Goal: Book appointment/travel/reservation

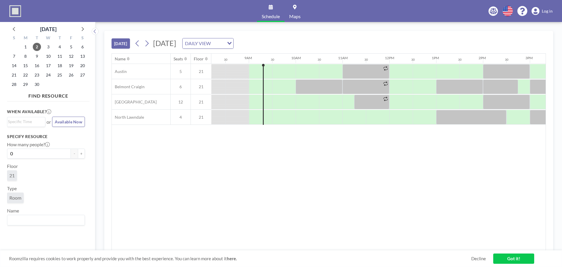
scroll to position [0, 398]
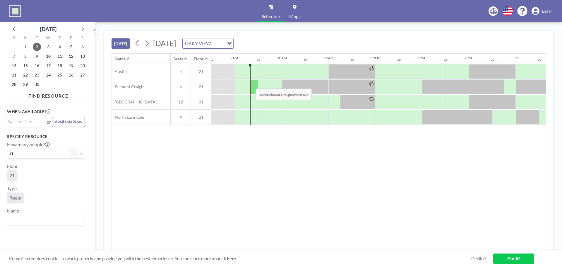
click at [251, 84] on div at bounding box center [254, 86] width 8 height 15
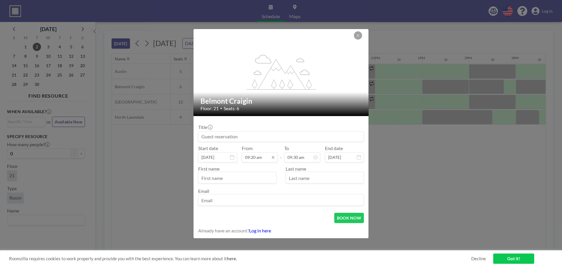
scroll to position [198, 0]
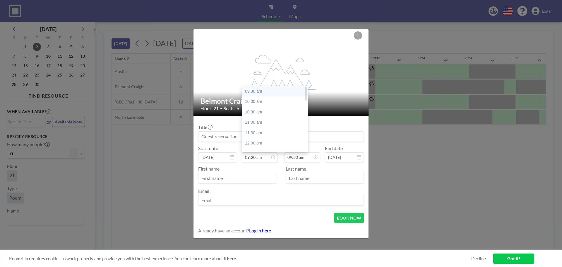
click at [258, 92] on div "09:30 am" at bounding box center [276, 91] width 69 height 11
type input "09:30 am"
type input "10:00 am"
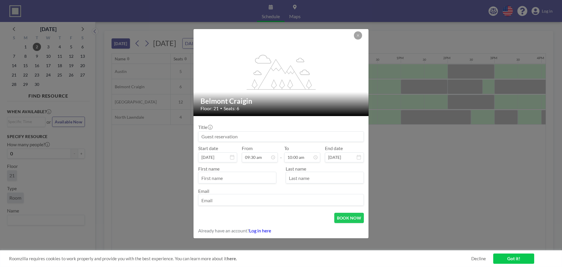
scroll to position [0, 422]
click at [241, 140] on input at bounding box center [281, 137] width 165 height 10
type input "[PERSON_NAME]"
click at [219, 175] on input "text" at bounding box center [238, 178] width 78 height 10
type input "[PERSON_NAME]"
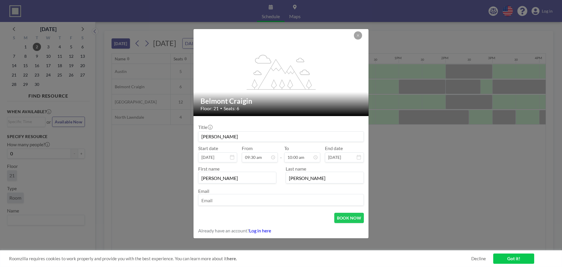
type input "[PERSON_NAME]"
click at [213, 202] on input "email" at bounding box center [281, 200] width 165 height 10
type input "[EMAIL_ADDRESS][DOMAIN_NAME]"
click at [343, 215] on button "BOOK NOW" at bounding box center [350, 218] width 30 height 10
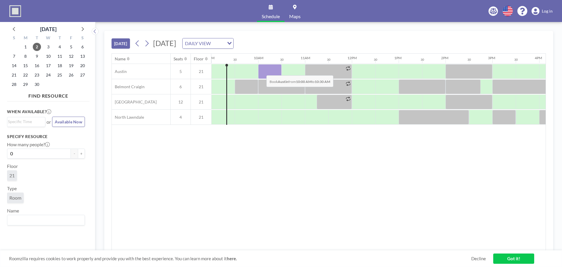
click at [262, 71] on div at bounding box center [269, 71] width 23 height 15
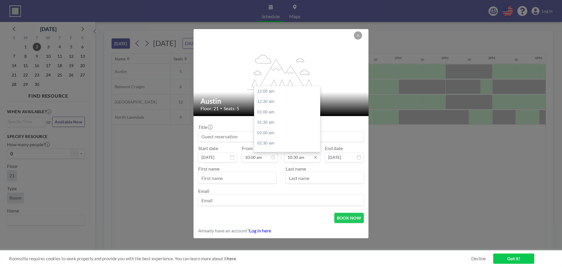
scroll to position [219, 0]
click at [298, 158] on input "10:30 am" at bounding box center [302, 157] width 36 height 10
click at [279, 105] on div "11:00 am" at bounding box center [289, 102] width 69 height 11
type input "11:00 am"
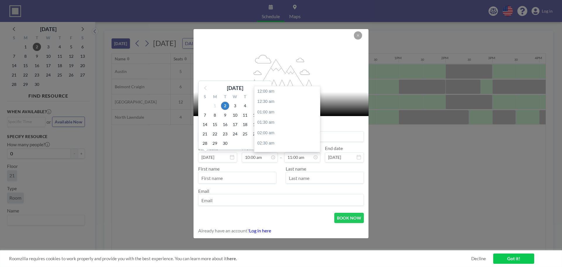
scroll to position [229, 0]
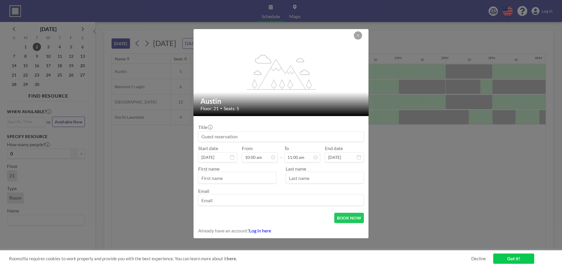
click at [280, 136] on input at bounding box center [281, 137] width 165 height 10
type input "[PERSON_NAME]"
click at [236, 177] on input "text" at bounding box center [238, 178] width 78 height 10
type input "[PERSON_NAME]"
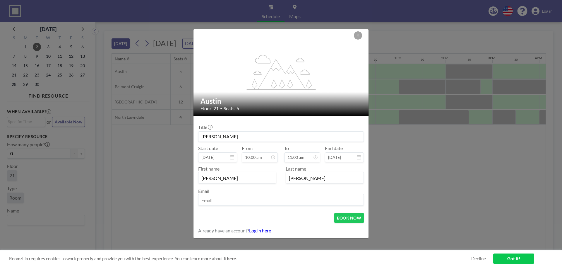
type input "[PERSON_NAME]"
click at [219, 202] on input "email" at bounding box center [281, 200] width 165 height 10
type input "[EMAIL_ADDRESS][DOMAIN_NAME]"
click at [345, 219] on button "BOOK NOW" at bounding box center [350, 218] width 30 height 10
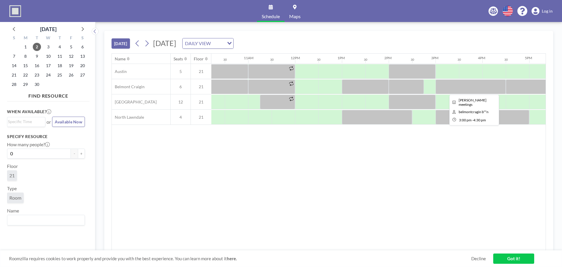
scroll to position [0, 479]
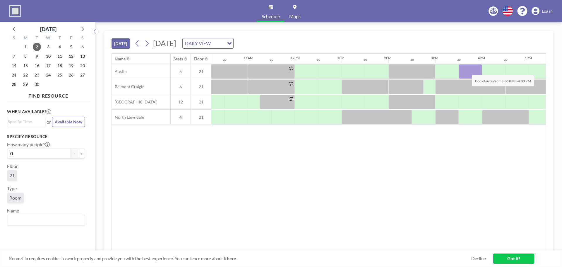
click at [468, 70] on div at bounding box center [470, 71] width 23 height 15
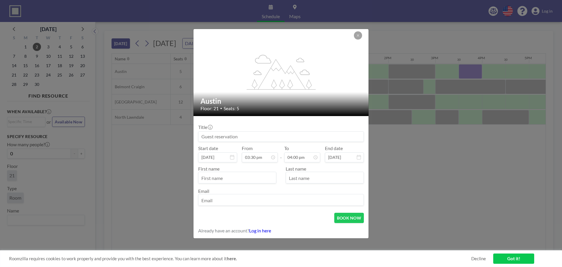
click at [222, 135] on input at bounding box center [281, 137] width 165 height 10
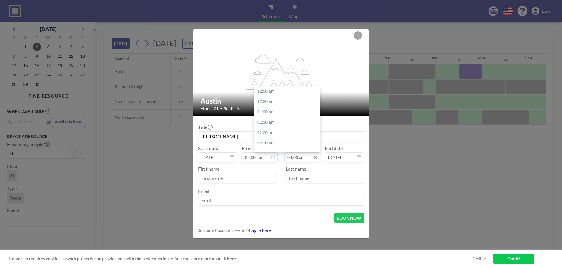
scroll to position [334, 0]
type input "[PERSON_NAME]"
click at [291, 157] on input "04:00 pm" at bounding box center [302, 157] width 36 height 10
click at [269, 103] on div "04:30 pm" at bounding box center [289, 101] width 69 height 11
type input "04:30 pm"
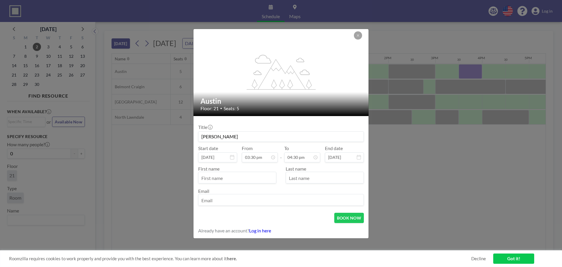
scroll to position [125, 0]
click at [234, 175] on input "text" at bounding box center [238, 178] width 78 height 10
type input "[PERSON_NAME]"
click at [216, 201] on input "email" at bounding box center [281, 200] width 165 height 10
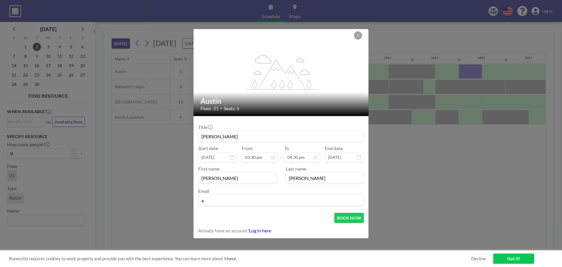
type input "[EMAIL_ADDRESS][DOMAIN_NAME]"
click at [345, 217] on button "BOOK NOW" at bounding box center [350, 218] width 30 height 10
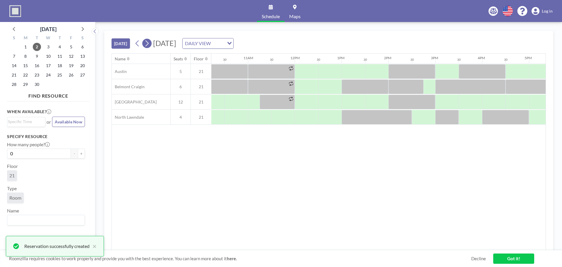
click at [145, 43] on icon at bounding box center [147, 43] width 6 height 9
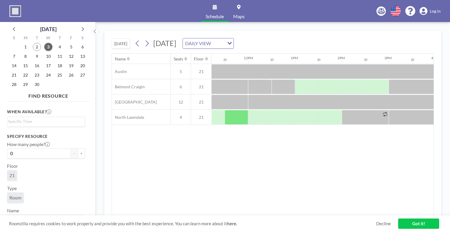
scroll to position [0, 526]
click at [113, 47] on button "[DATE]" at bounding box center [121, 43] width 18 height 10
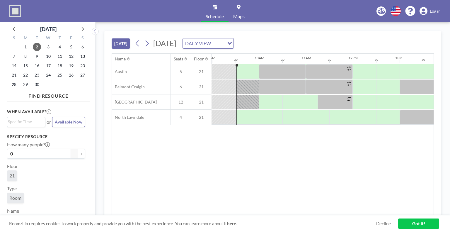
scroll to position [0, 422]
click at [271, 190] on div "Name Seats Floor 12AM 30 1AM 30 2AM 30 3AM 30 4AM 30 5AM 30 6AM 30 7AM 30 8AM 3…" at bounding box center [273, 135] width 322 height 162
